Goal: Task Accomplishment & Management: Register for event/course

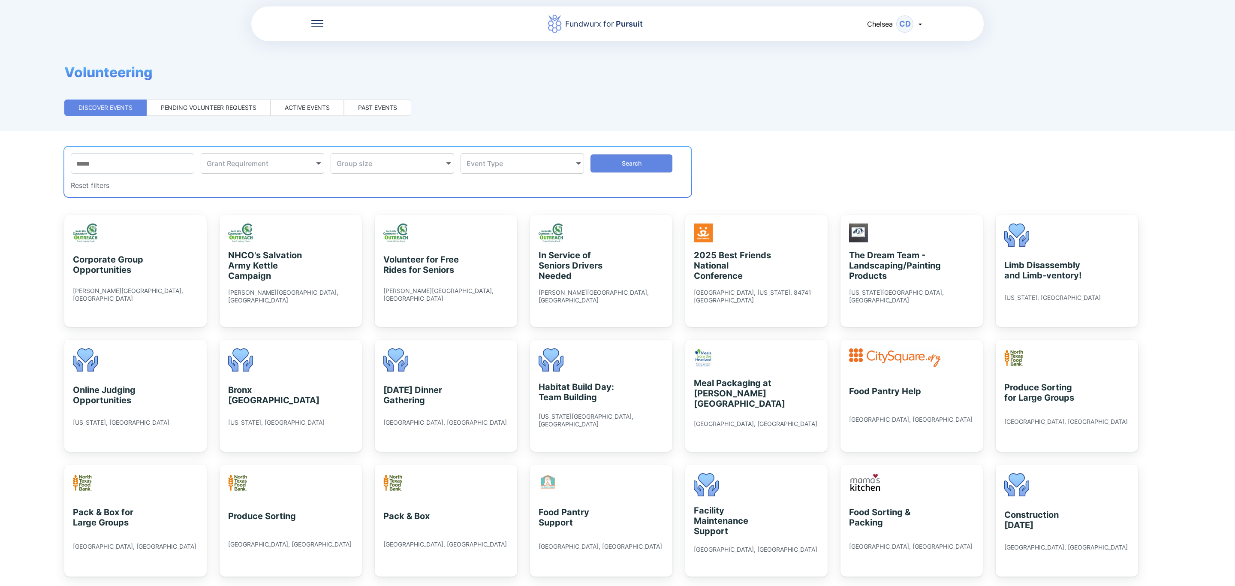
click at [301, 111] on div "Active events" at bounding box center [307, 107] width 45 height 9
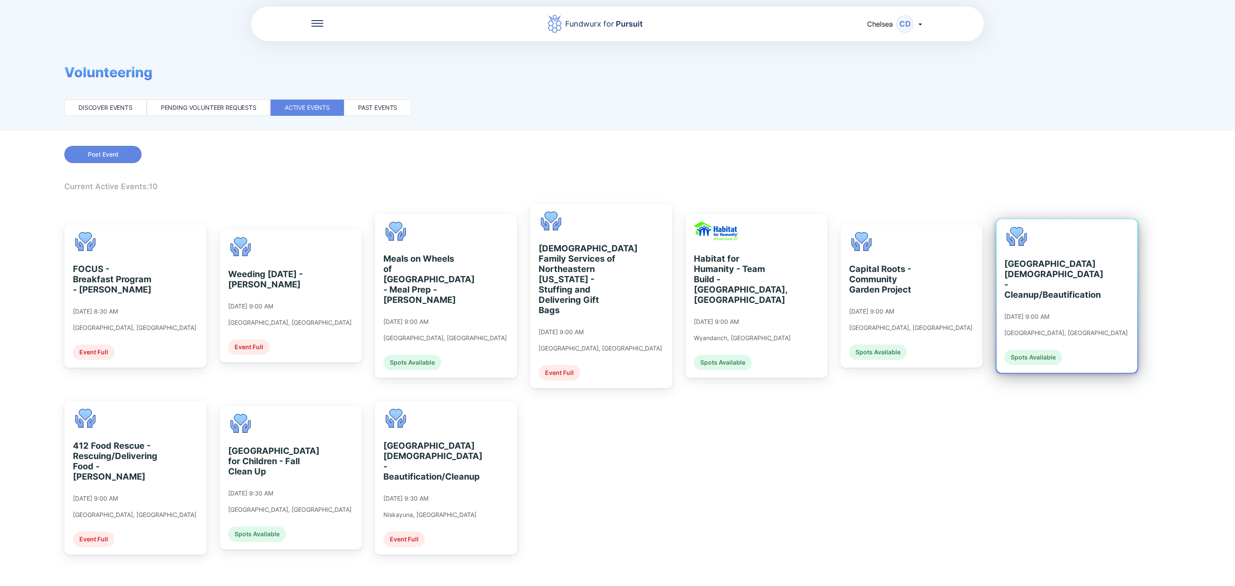
click at [1083, 289] on div "Albany Jewish Community Center - Cleanup/Beautification" at bounding box center [1043, 279] width 78 height 41
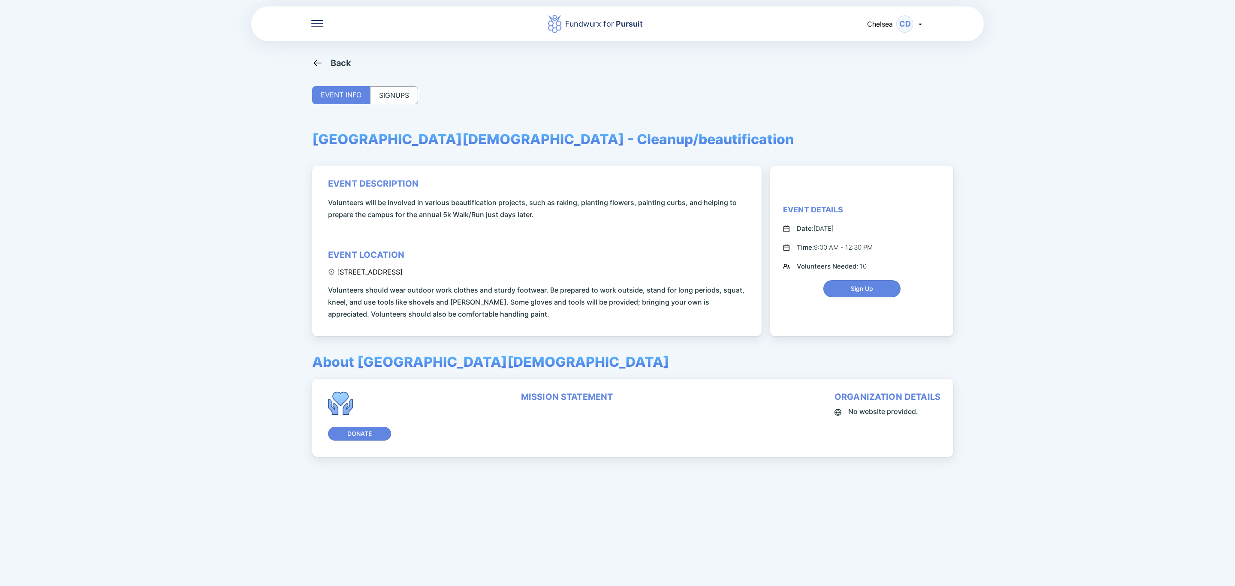
click at [402, 94] on div "SIGNUPS" at bounding box center [394, 95] width 48 height 18
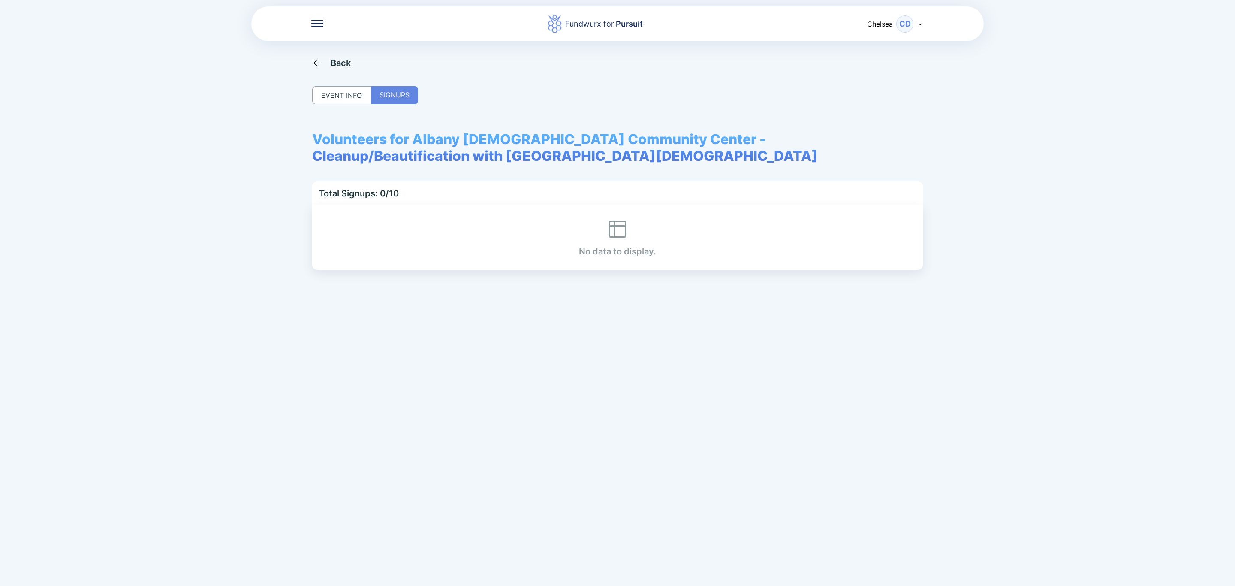
click at [321, 57] on icon at bounding box center [317, 62] width 11 height 11
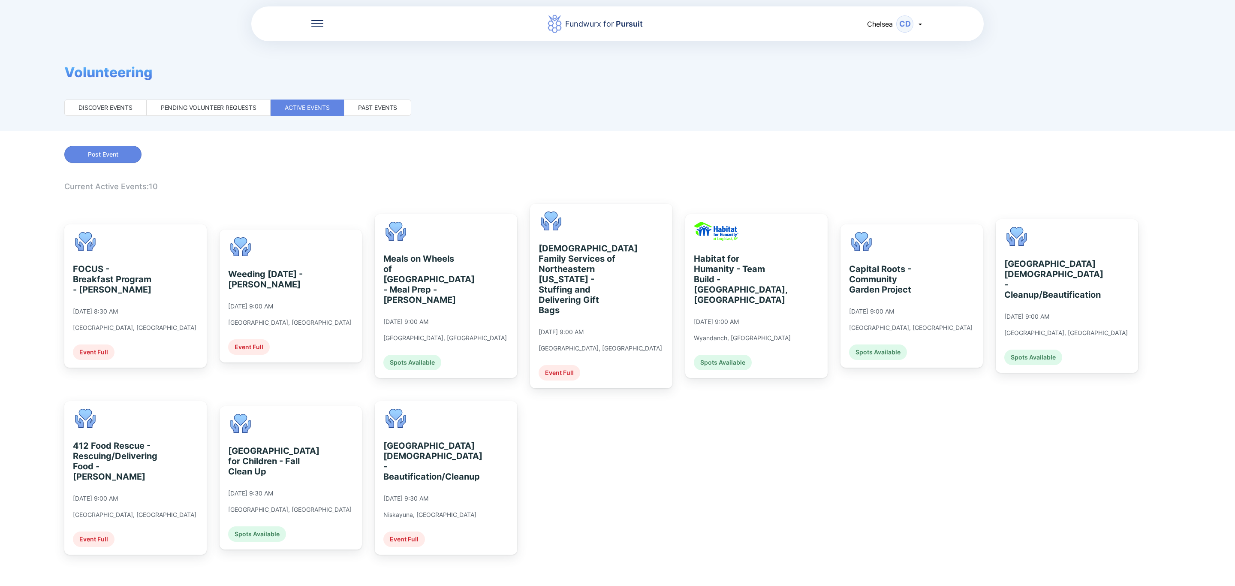
click at [315, 23] on icon at bounding box center [317, 23] width 12 height 1
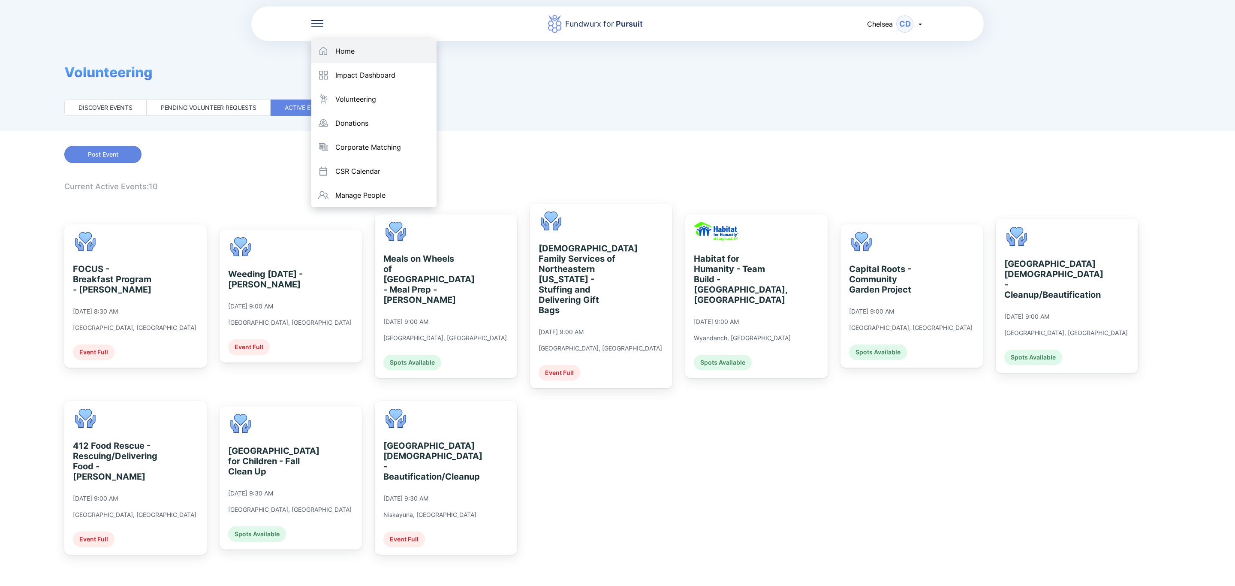
click at [320, 56] on icon at bounding box center [323, 51] width 10 height 10
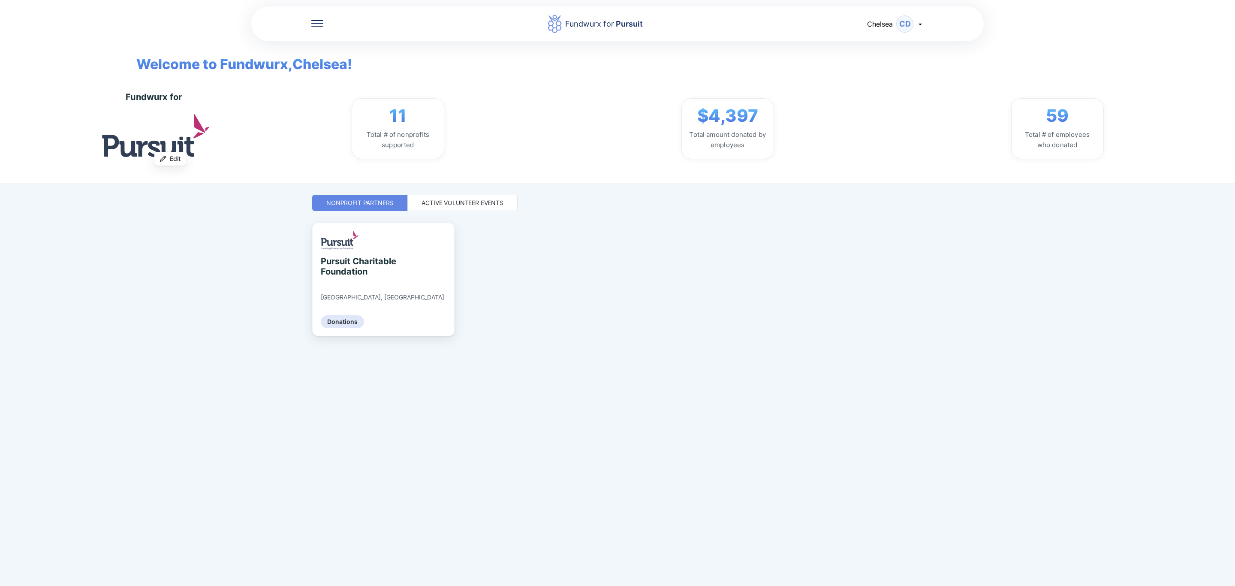
click at [497, 199] on div "Active Volunteer Events" at bounding box center [463, 203] width 82 height 9
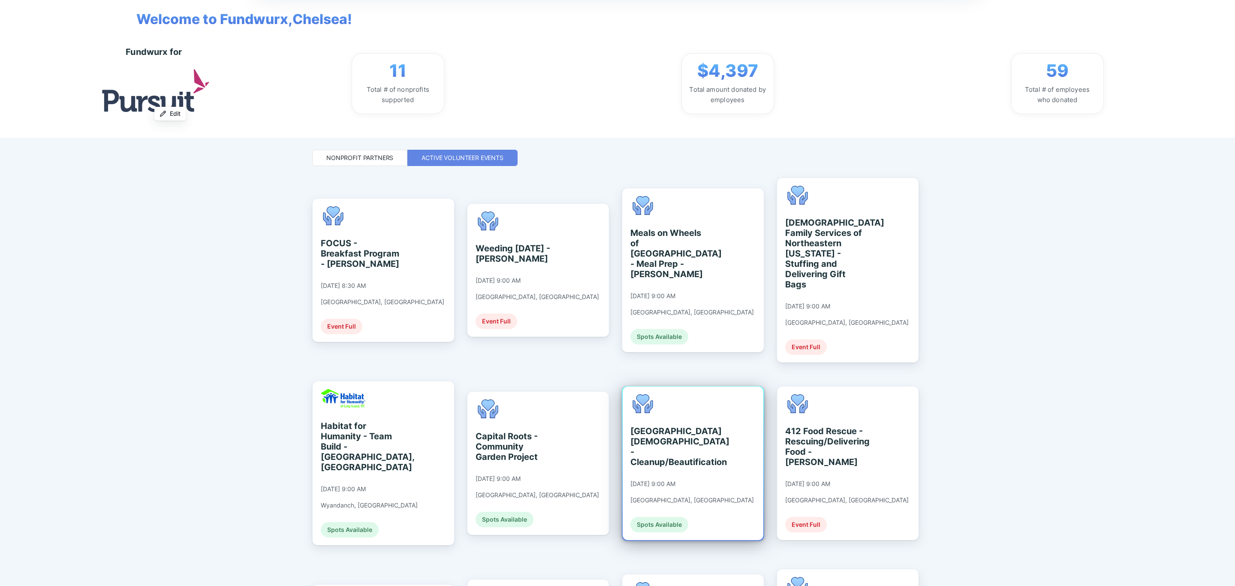
scroll to position [64, 0]
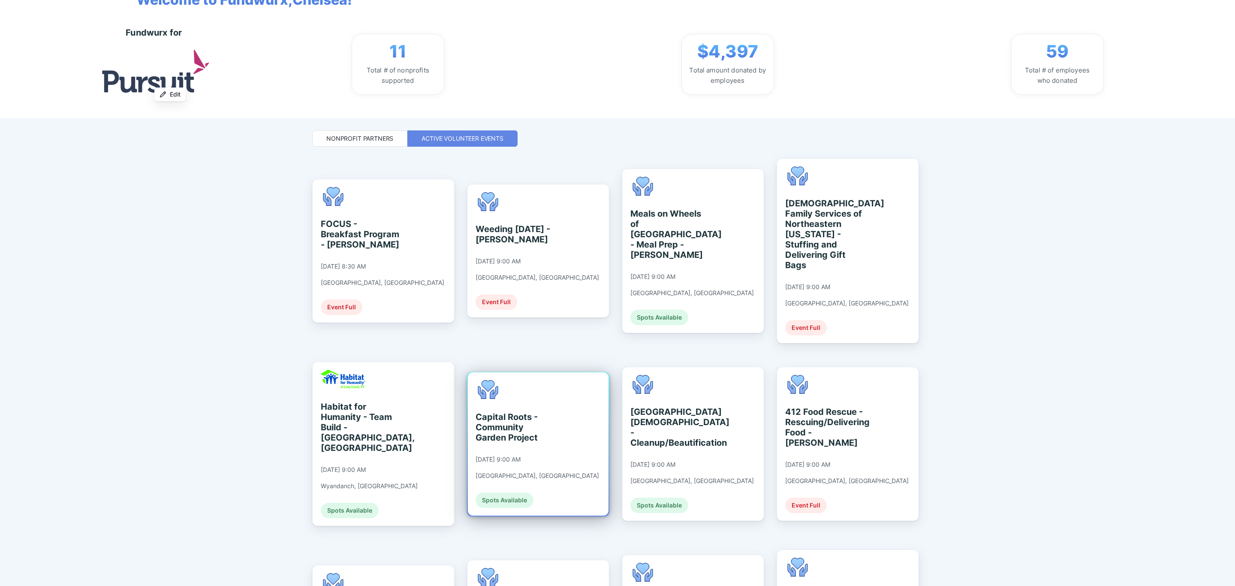
click at [574, 431] on div "Capital Roots - Community Garden Project 09/10/2025 at 9:00 AM Troy, NY Spots A…" at bounding box center [538, 443] width 141 height 143
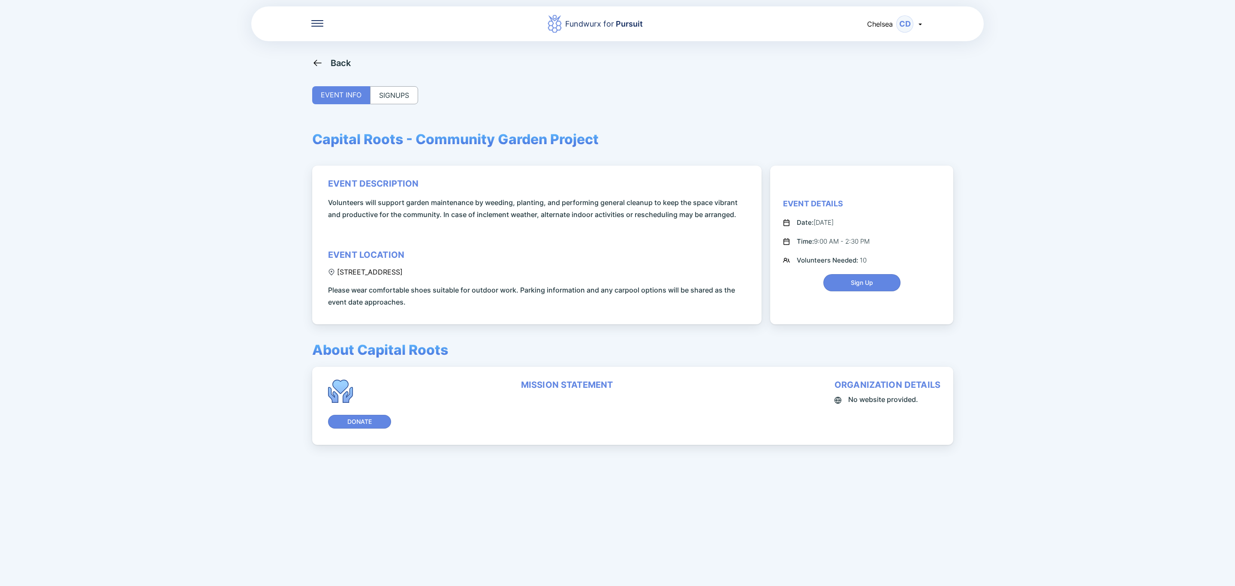
click at [401, 100] on div "SIGNUPS" at bounding box center [394, 95] width 48 height 18
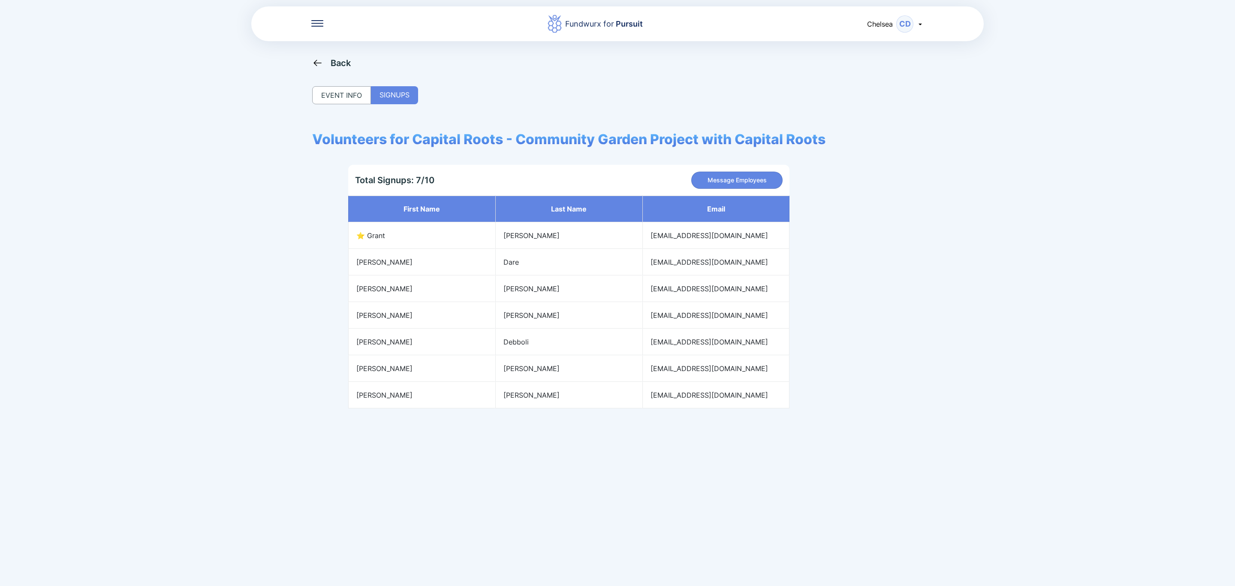
click at [340, 64] on div "Back" at bounding box center [341, 63] width 21 height 10
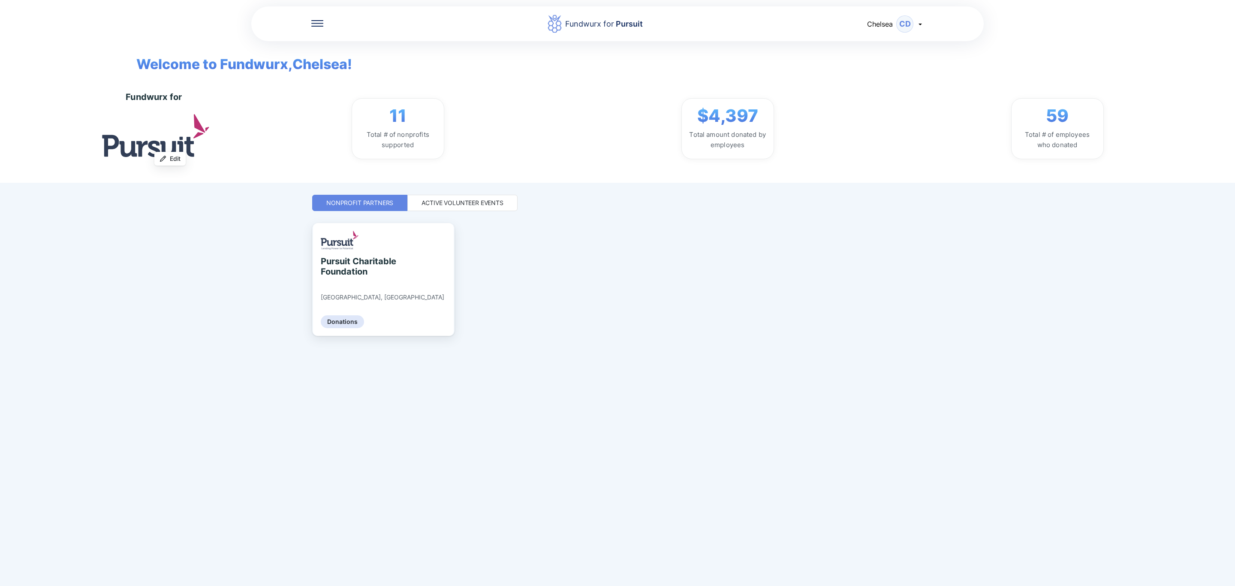
click at [455, 200] on div "Active Volunteer Events" at bounding box center [463, 203] width 82 height 9
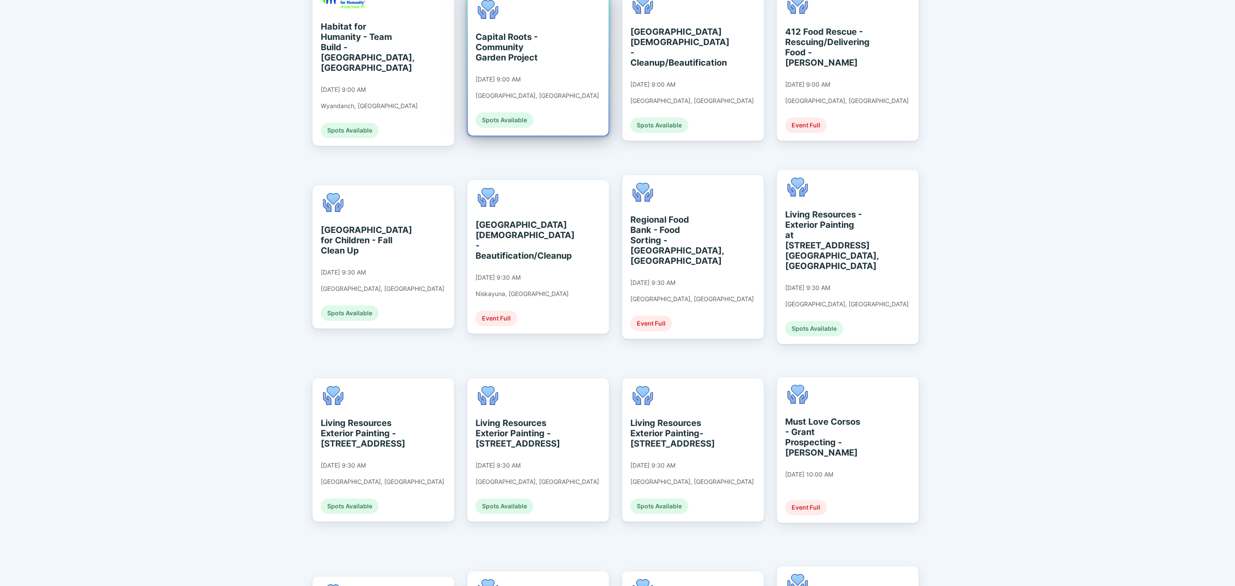
scroll to position [450, 0]
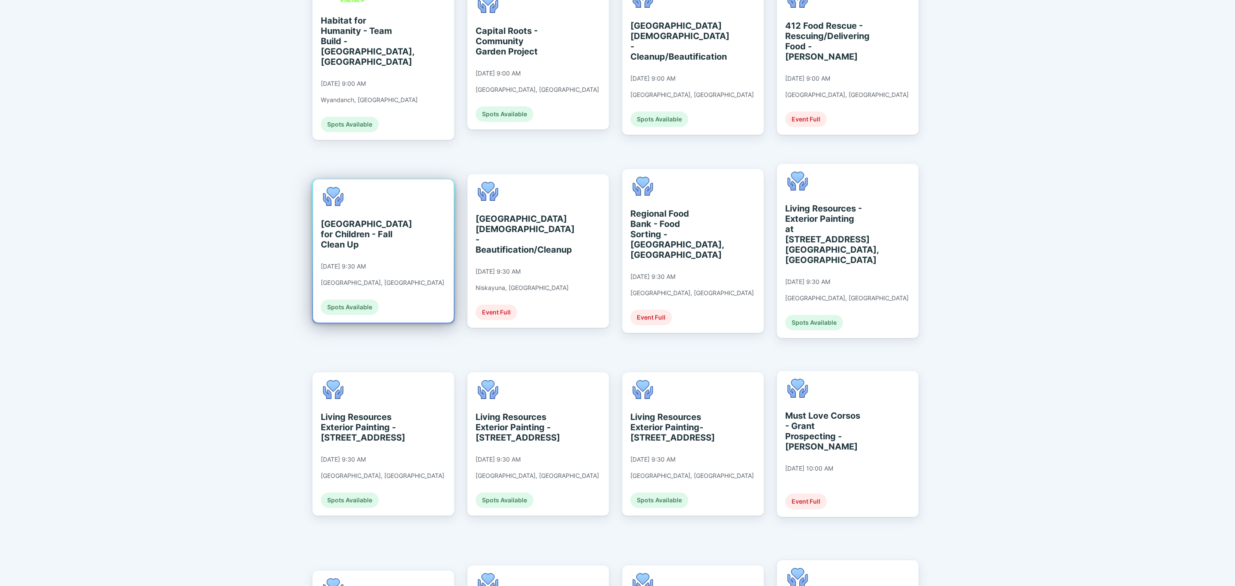
click at [416, 227] on div "St. Catherine's Center for Children - Fall Clean Up 09/10/2025 at 9:30 AM Alban…" at bounding box center [383, 250] width 141 height 143
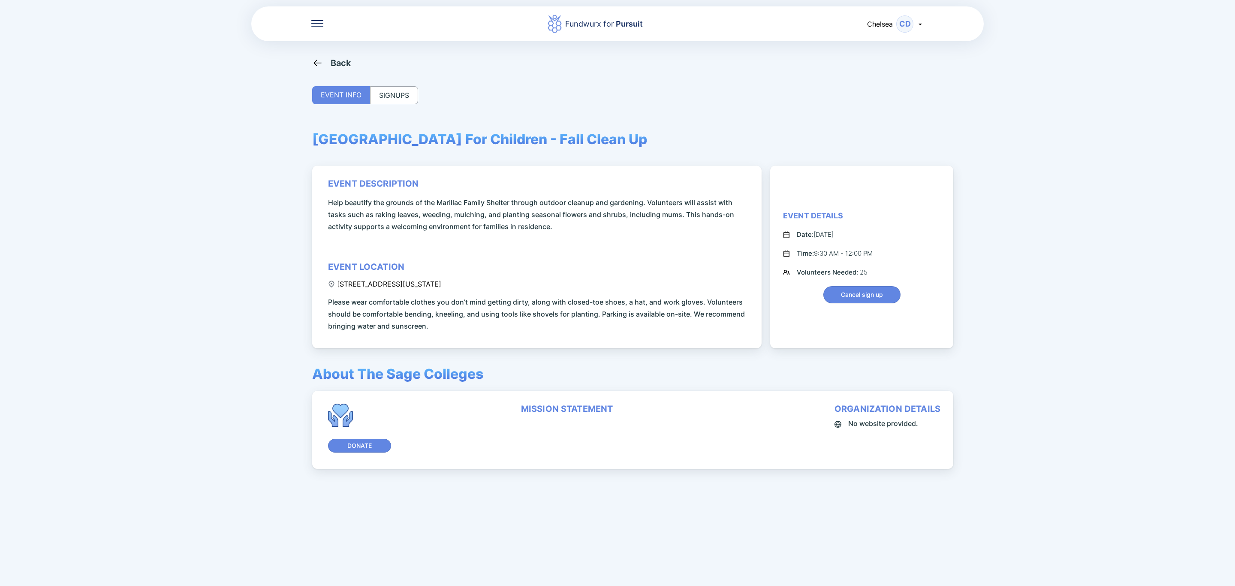
click at [396, 94] on div "SIGNUPS" at bounding box center [394, 95] width 48 height 18
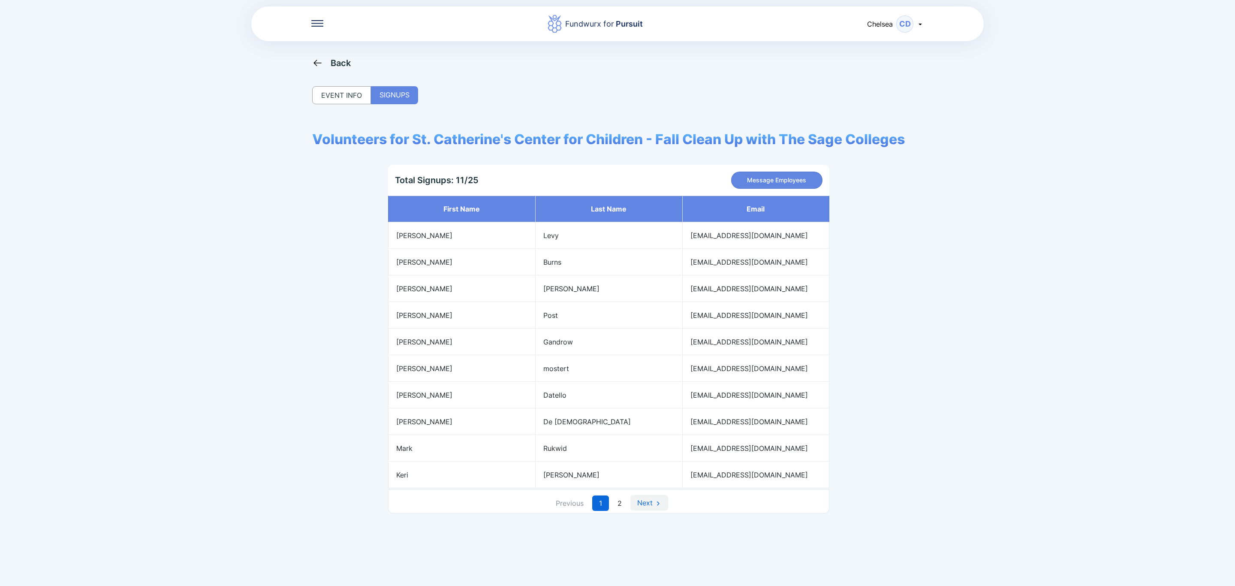
click at [646, 510] on link "Next" at bounding box center [649, 502] width 38 height 15
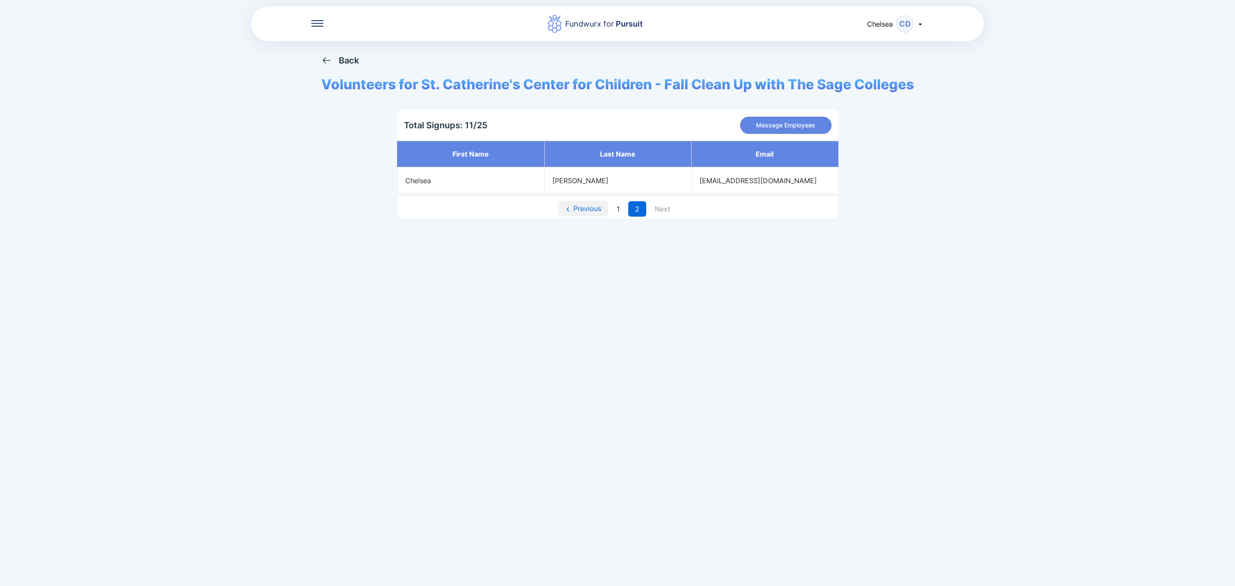
click at [585, 213] on link "Previous" at bounding box center [583, 208] width 50 height 15
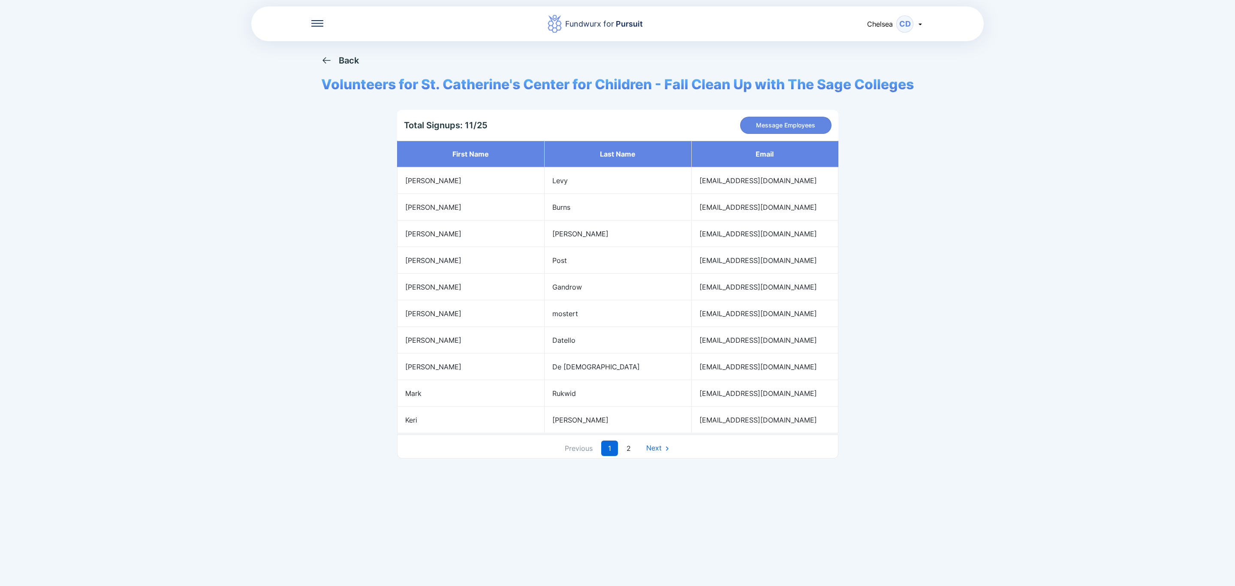
click at [353, 62] on div "Back" at bounding box center [349, 60] width 20 height 10
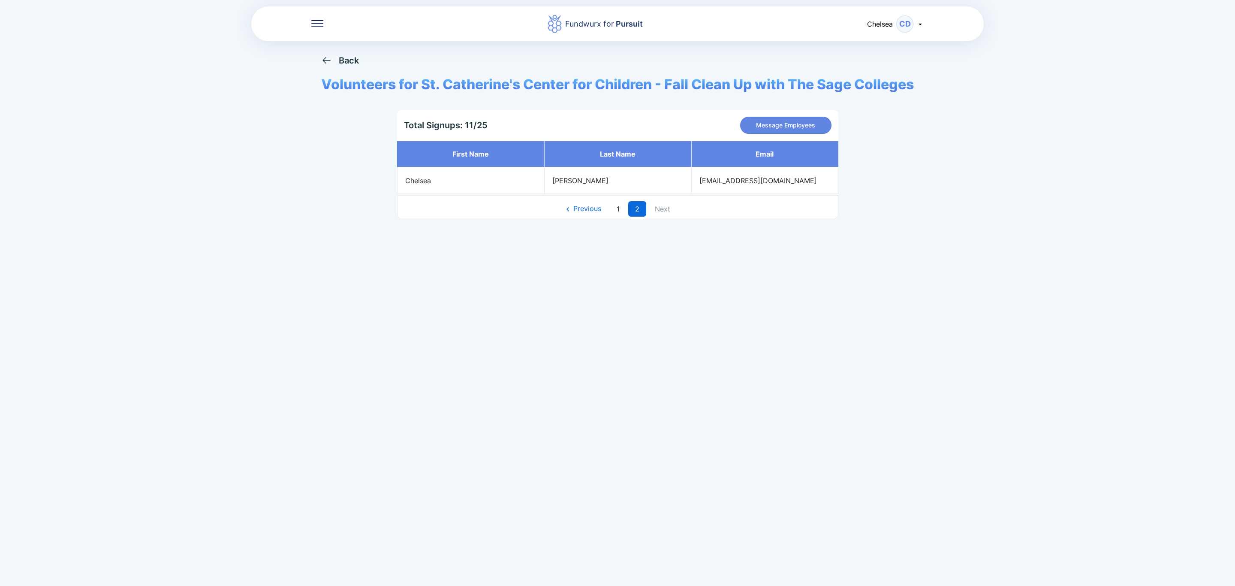
click at [354, 60] on div "Back" at bounding box center [349, 60] width 20 height 10
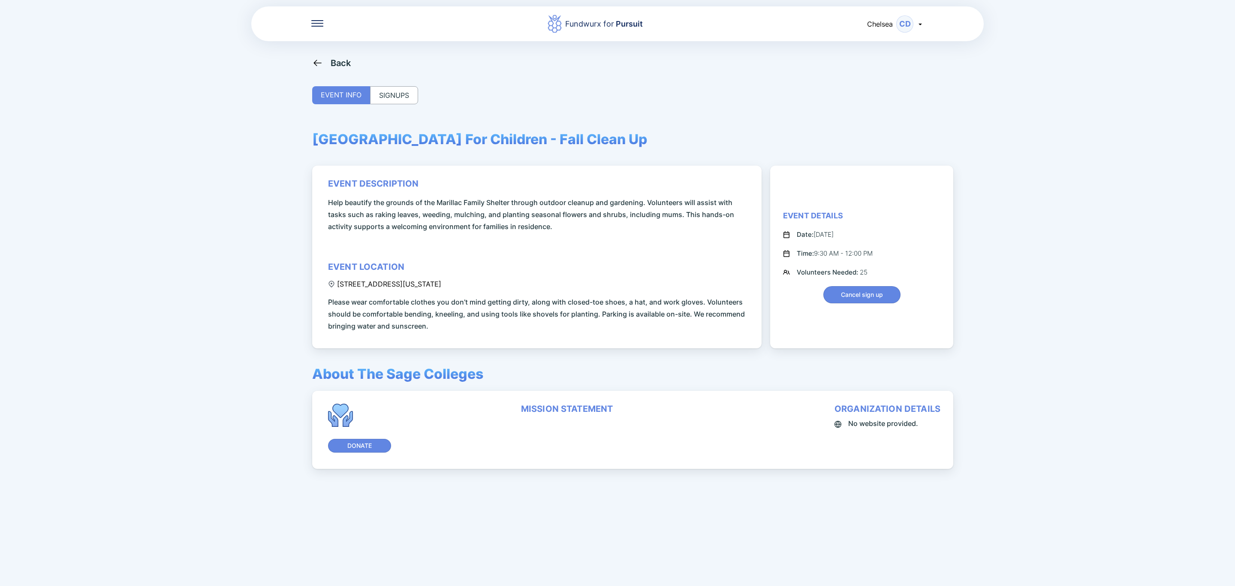
click at [323, 64] on div "Back" at bounding box center [331, 62] width 39 height 11
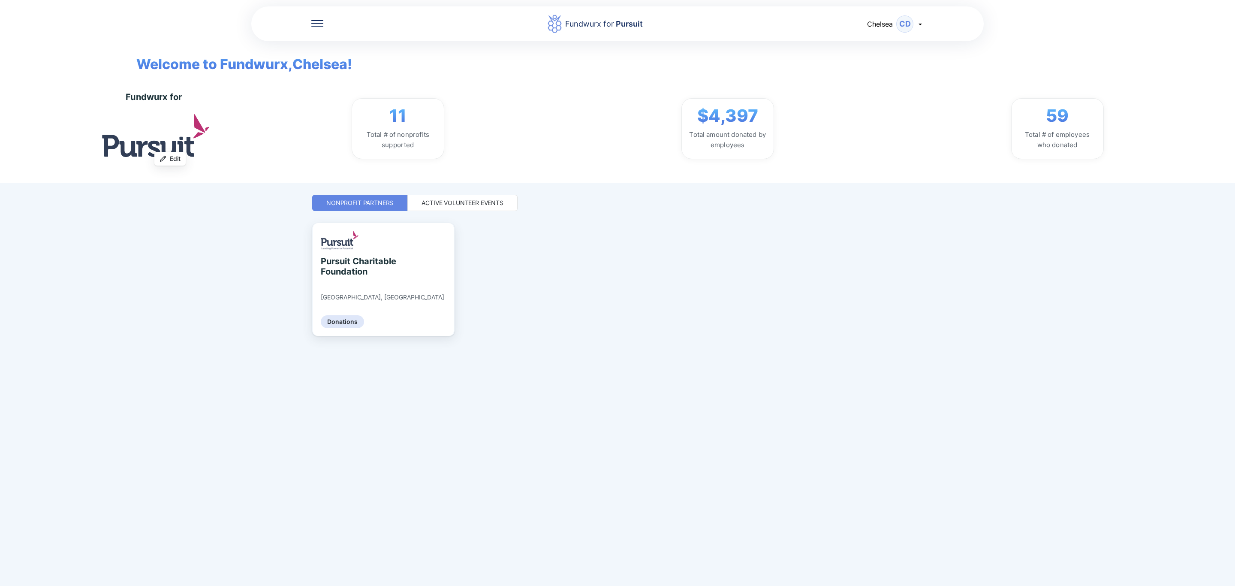
click at [462, 201] on div "Active Volunteer Events" at bounding box center [463, 203] width 82 height 9
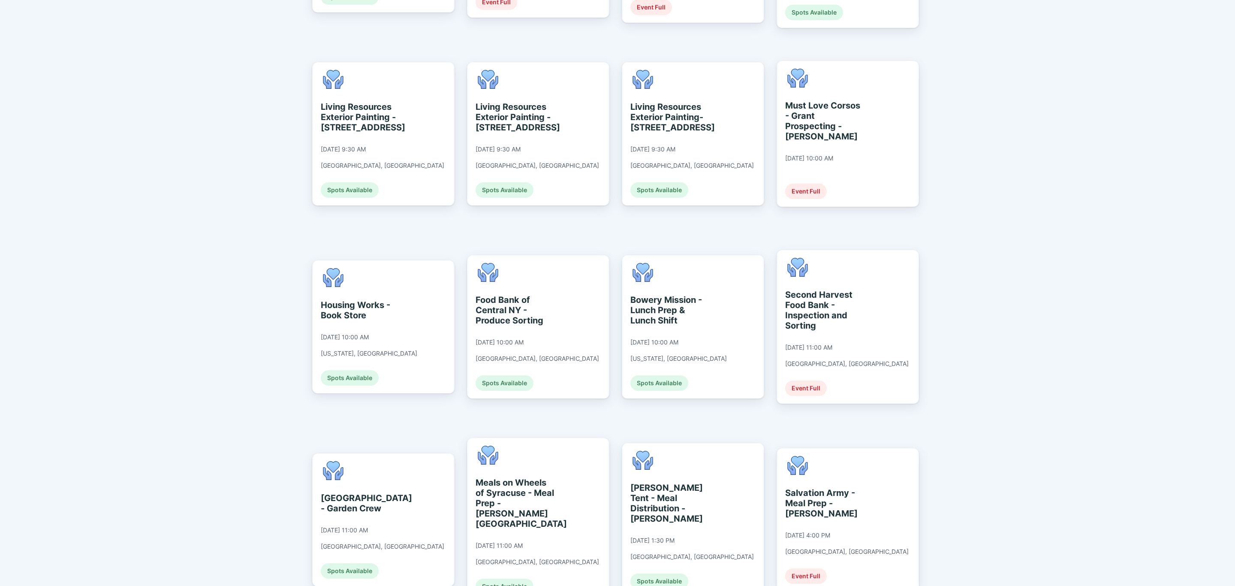
scroll to position [761, 0]
